Goal: Information Seeking & Learning: Find contact information

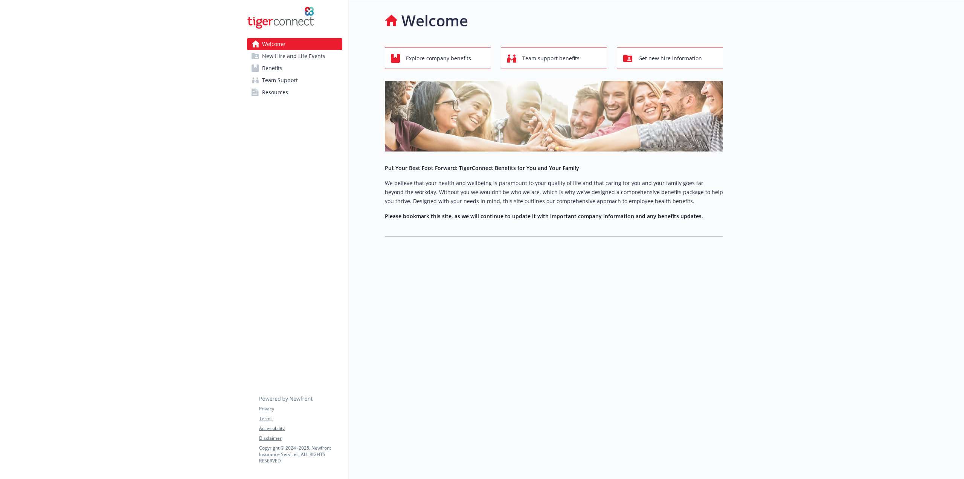
click at [288, 67] on link "Benefits" at bounding box center [294, 68] width 95 height 12
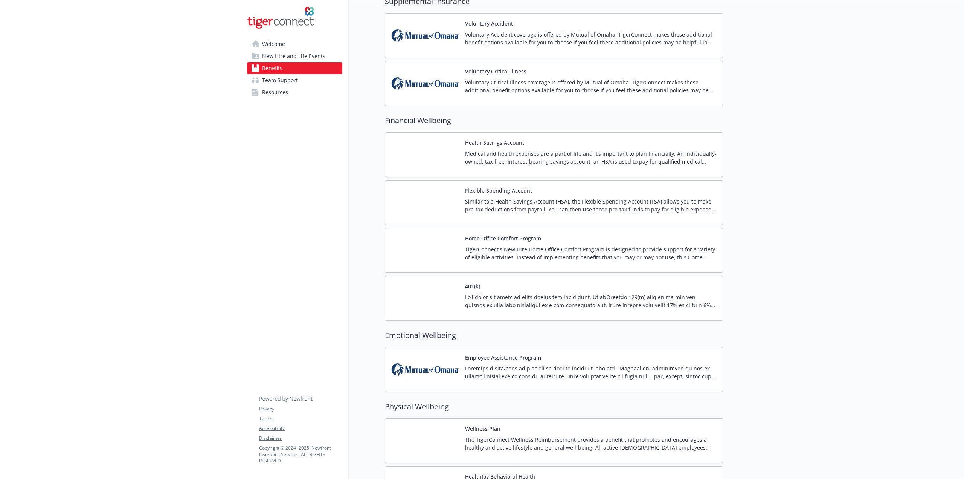
scroll to position [904, 0]
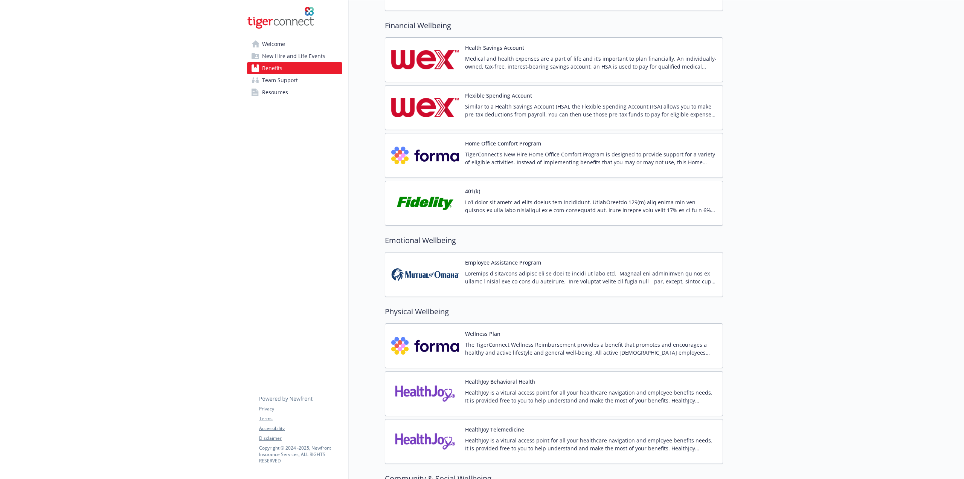
click at [532, 102] on p "Similar to a Health Savings Account (HSA), the Flexible Spending Account (FSA) …" at bounding box center [591, 110] width 252 height 16
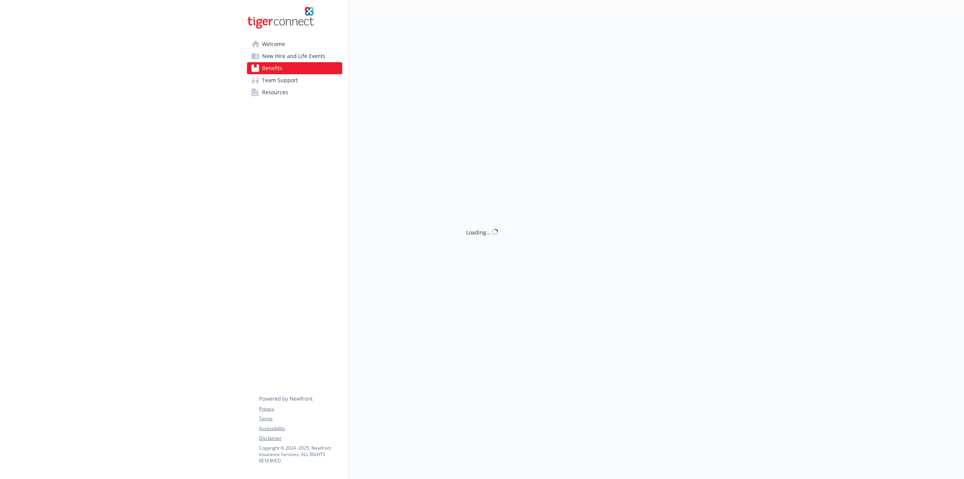
scroll to position [904, 0]
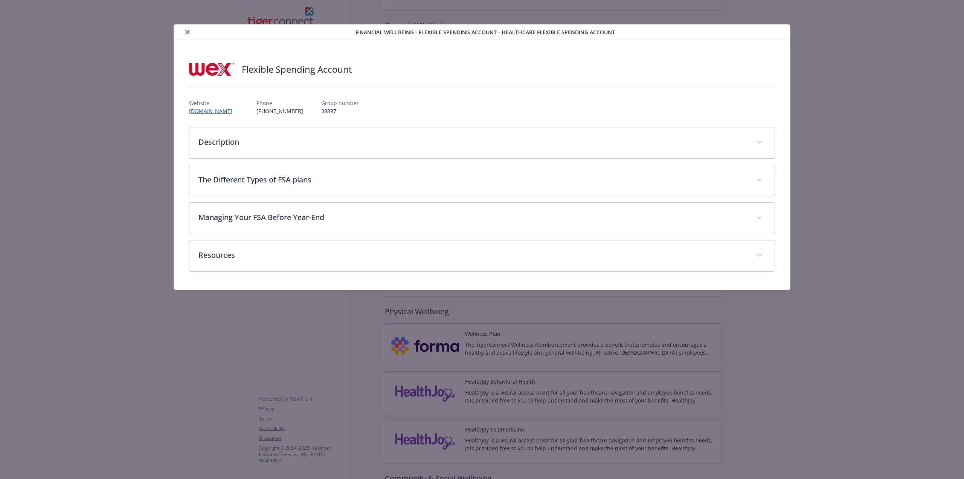
drag, startPoint x: 249, startPoint y: 113, endPoint x: 189, endPoint y: 112, distance: 59.1
click at [189, 112] on div "Website customer.wexinc.com Phone (833) 225-5939 Group number 38897" at bounding box center [482, 104] width 586 height 22
click at [194, 110] on link "customer.wexinc.com" at bounding box center [214, 111] width 51 height 9
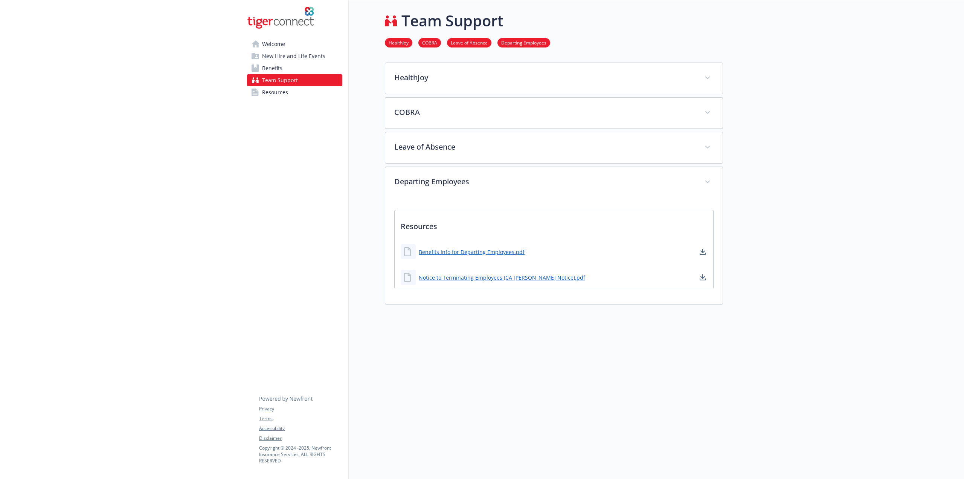
scroll to position [6, 0]
